Goal: Information Seeking & Learning: Learn about a topic

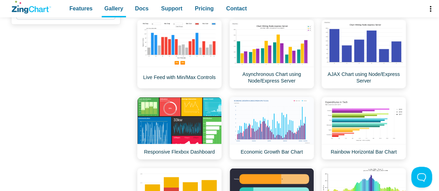
scroll to position [521, 0]
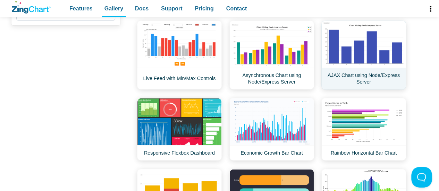
click at [370, 46] on link "AJAX Chart using Node/Express Server" at bounding box center [364, 54] width 85 height 69
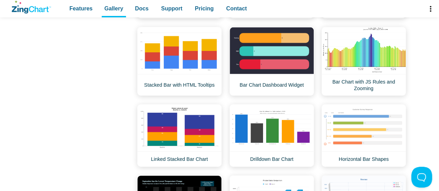
scroll to position [683, 0]
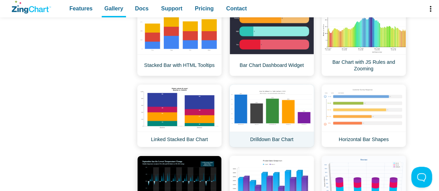
click at [296, 104] on link "Drilldown Bar Chart" at bounding box center [272, 116] width 85 height 63
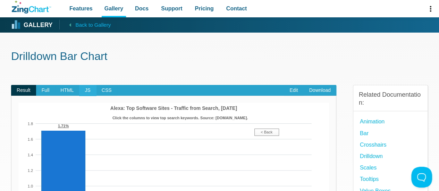
click at [92, 89] on span "JS" at bounding box center [87, 90] width 17 height 11
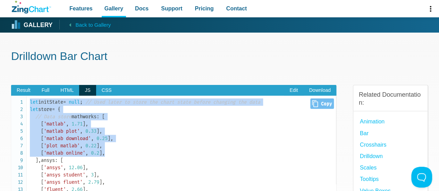
drag, startPoint x: 30, startPoint y: 102, endPoint x: 140, endPoint y: 162, distance: 125.3
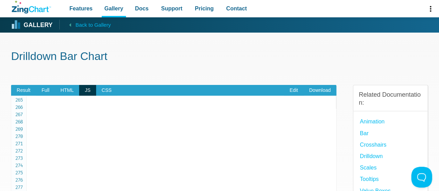
scroll to position [2066, 0]
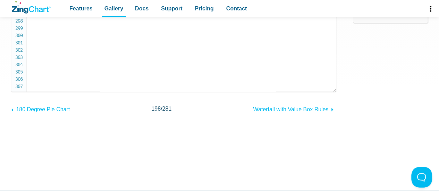
scroll to position [164, 0]
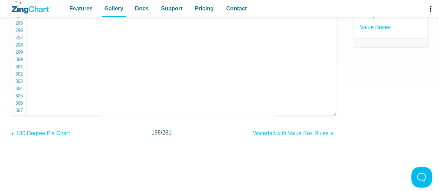
click at [160, 110] on pre "let initState = null ; // Used later to store the chart state before changing t…" at bounding box center [173, 24] width 325 height 184
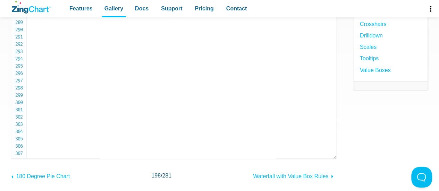
scroll to position [120, 0]
copy code "let initState = null ; // Used later to store the chart state before changing t…"
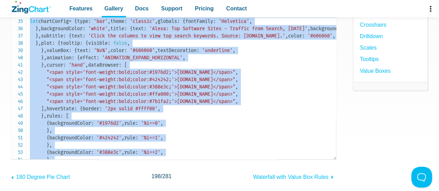
scroll to position [210, 0]
